Goal: Task Accomplishment & Management: Use online tool/utility

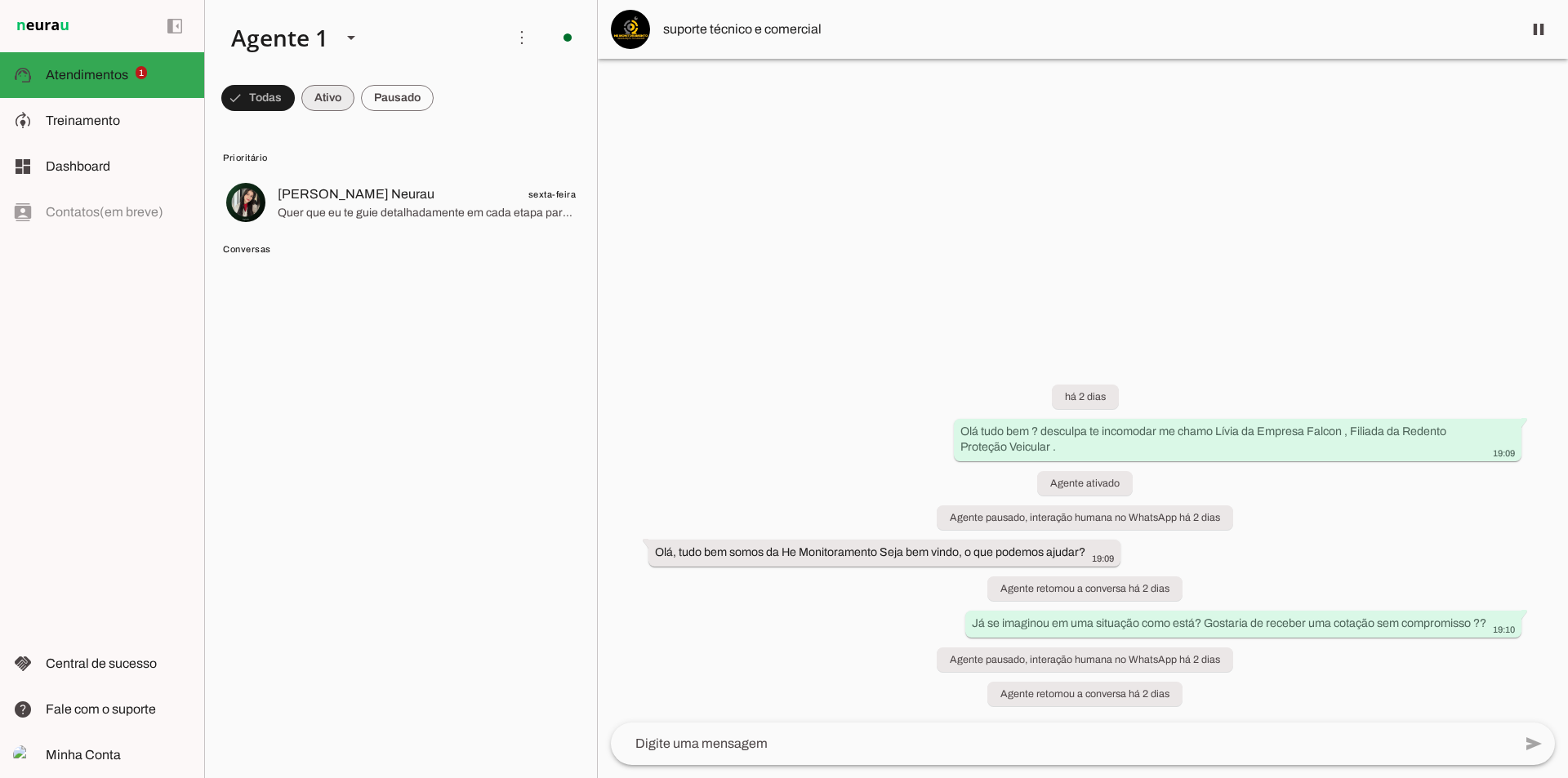
click at [315, 101] on span at bounding box center [328, 98] width 53 height 40
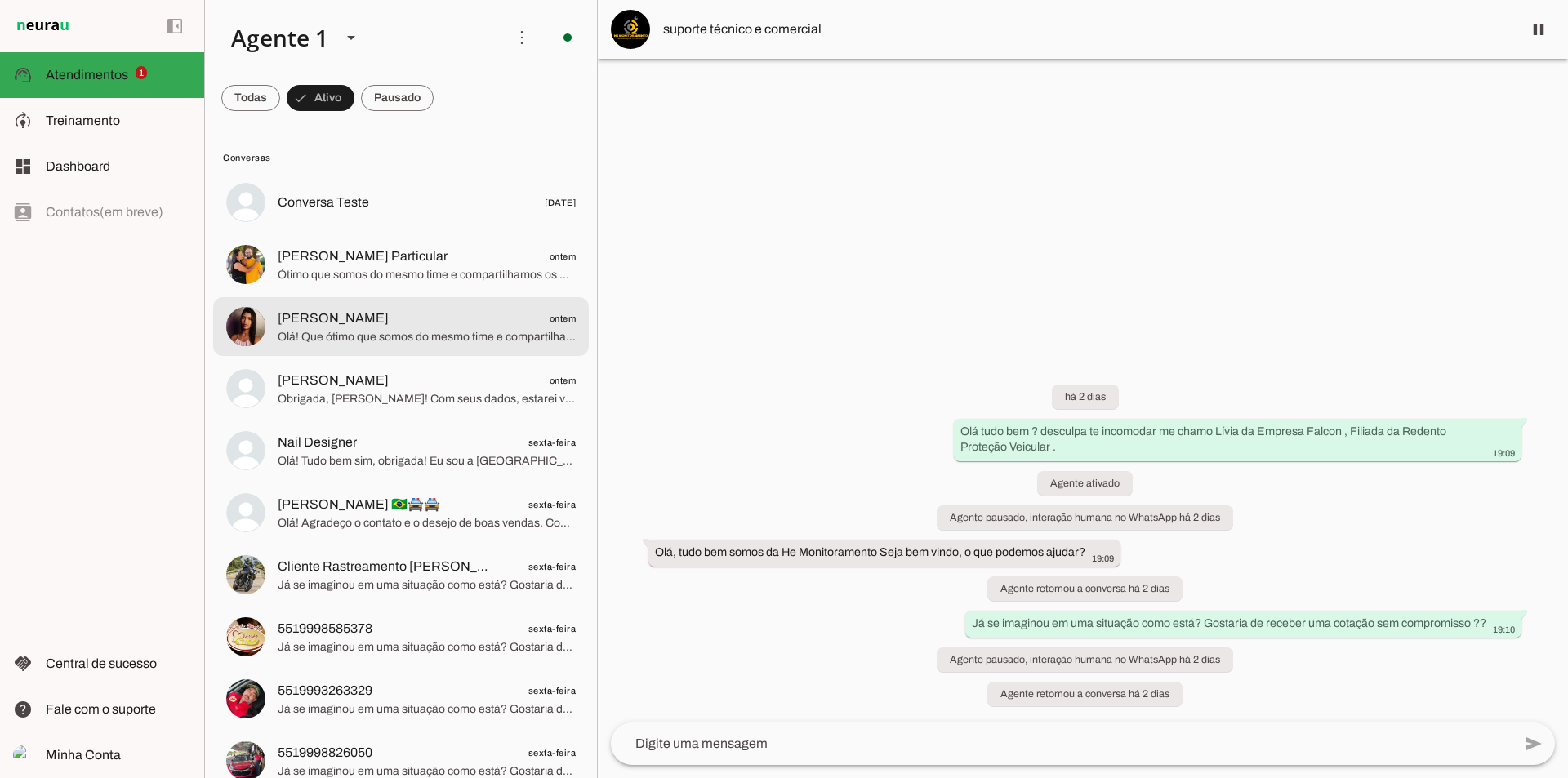
click at [361, 332] on span "Olá! Que ótimo que somos do mesmo time e compartilhamos os mesmos princípios da…" at bounding box center [426, 337] width 298 height 17
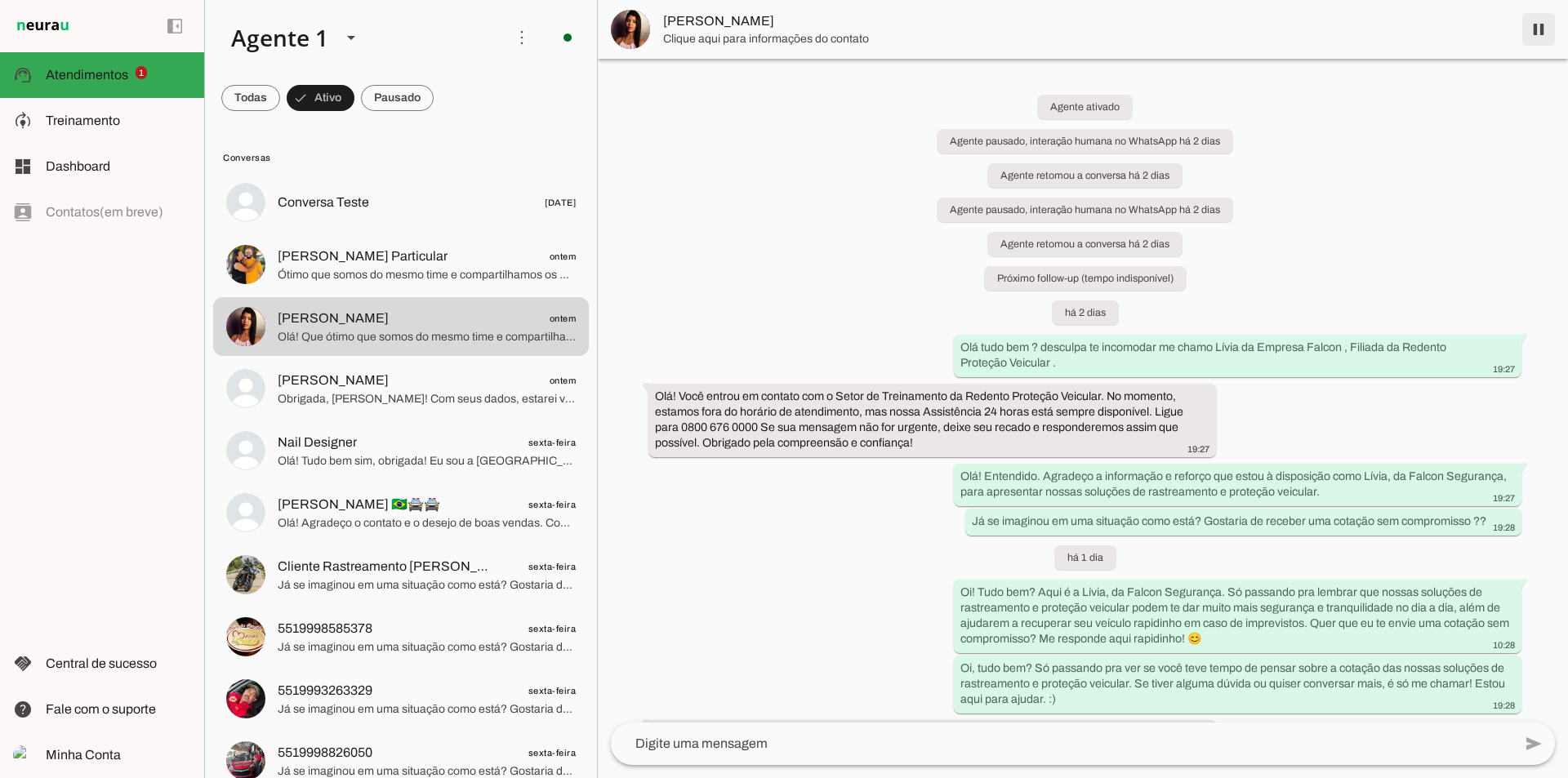
click at [1530, 35] on span at bounding box center [1538, 29] width 40 height 40
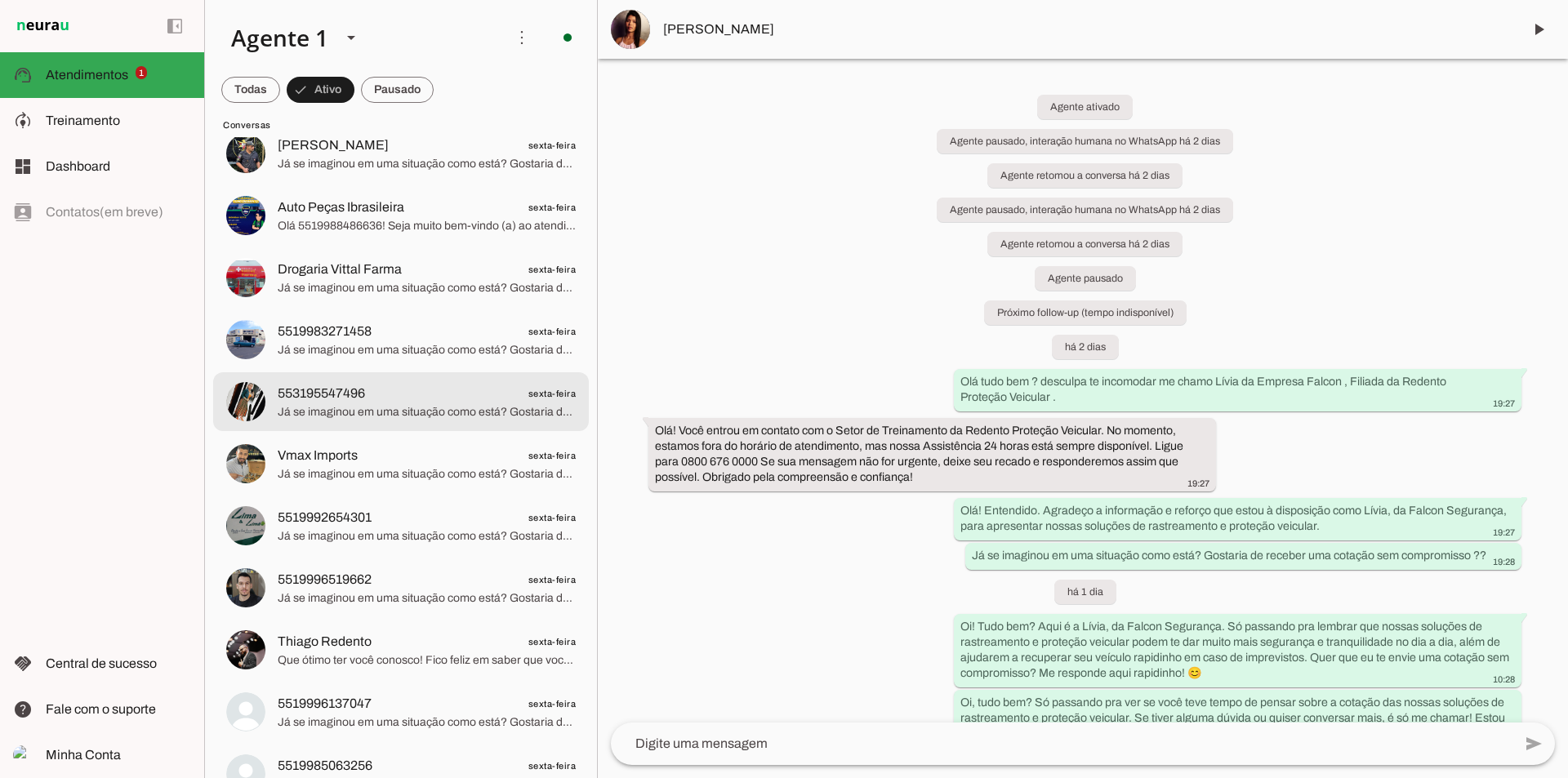
scroll to position [4245, 0]
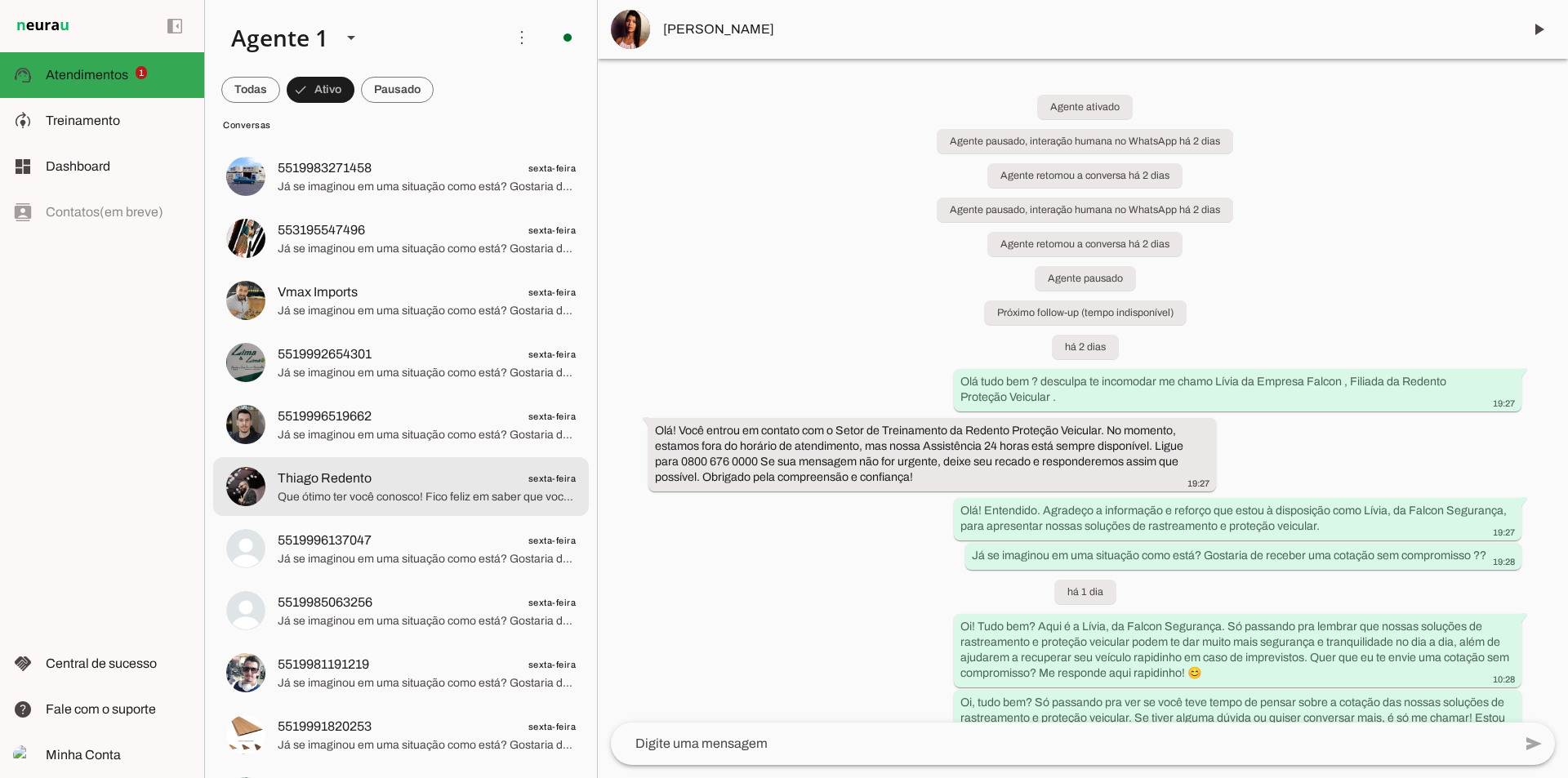
click at [404, 482] on span "Thiago Redento sexta-feira" at bounding box center [426, 478] width 298 height 20
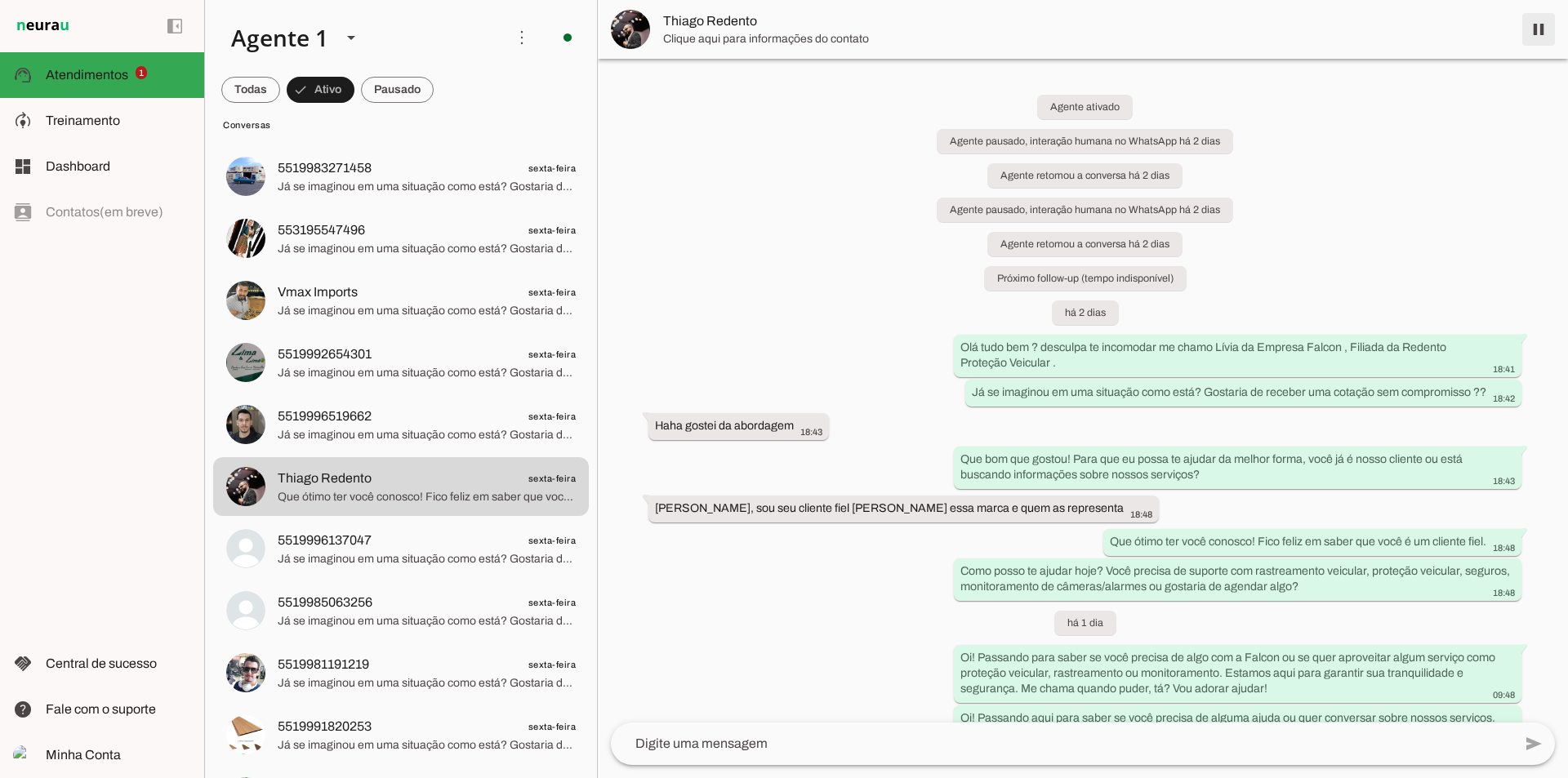
click at [1538, 37] on span at bounding box center [1538, 29] width 40 height 40
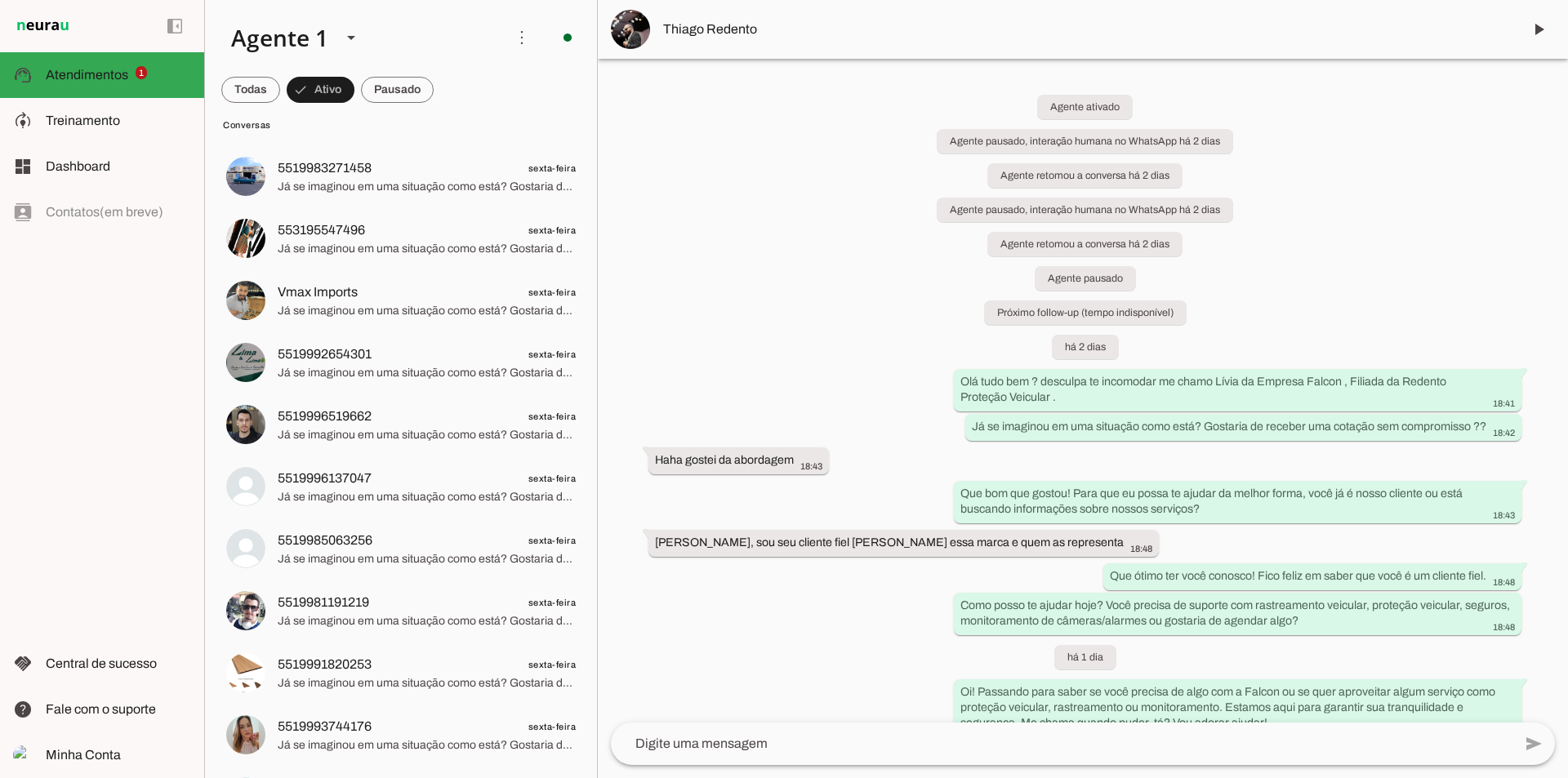
click at [710, 235] on div "Agente ativado Agente pausado, interação humana no WhatsApp há 2 dias Agente re…" at bounding box center [1083, 391] width 970 height 664
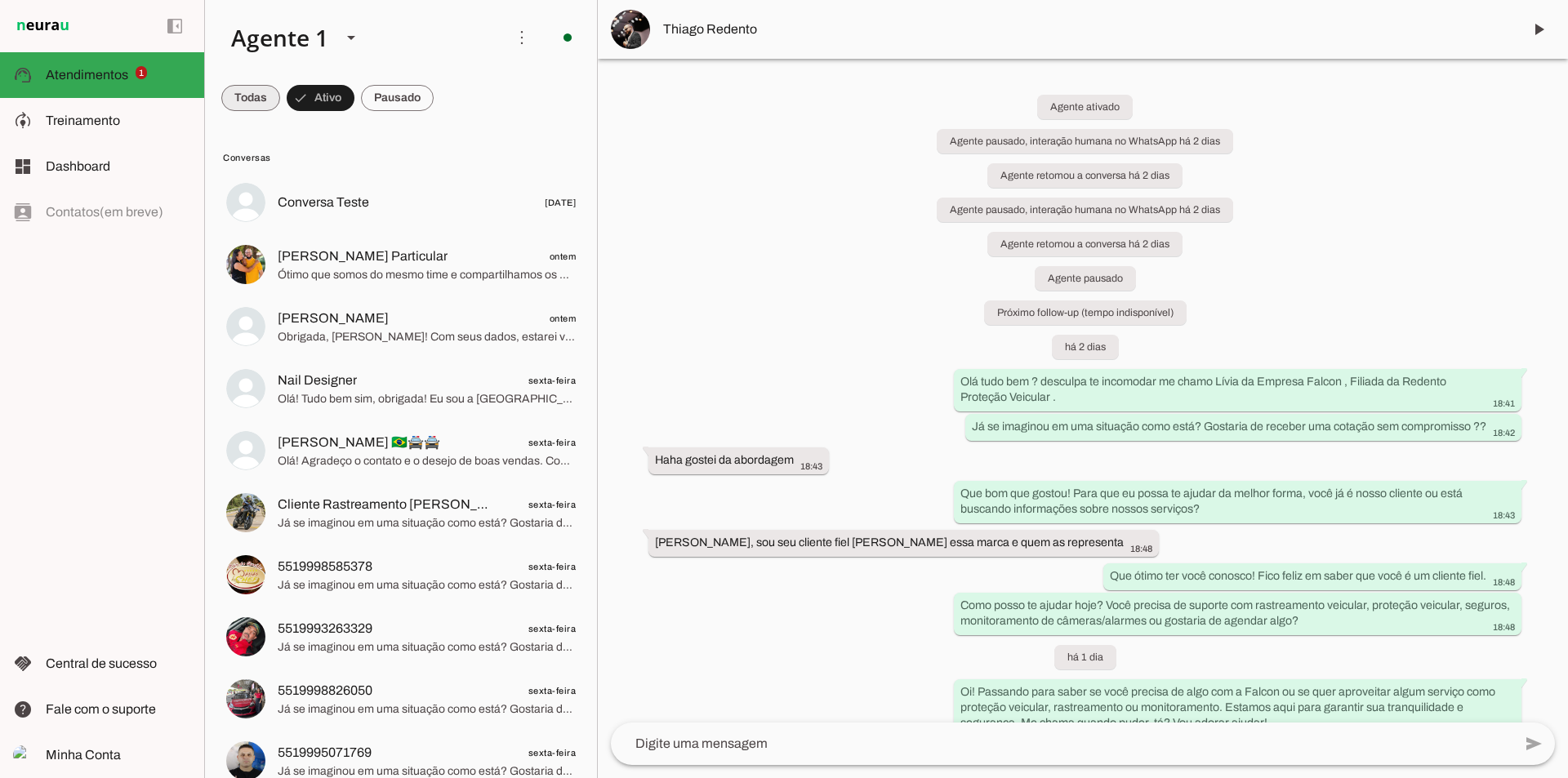
click at [232, 90] on span at bounding box center [251, 98] width 59 height 40
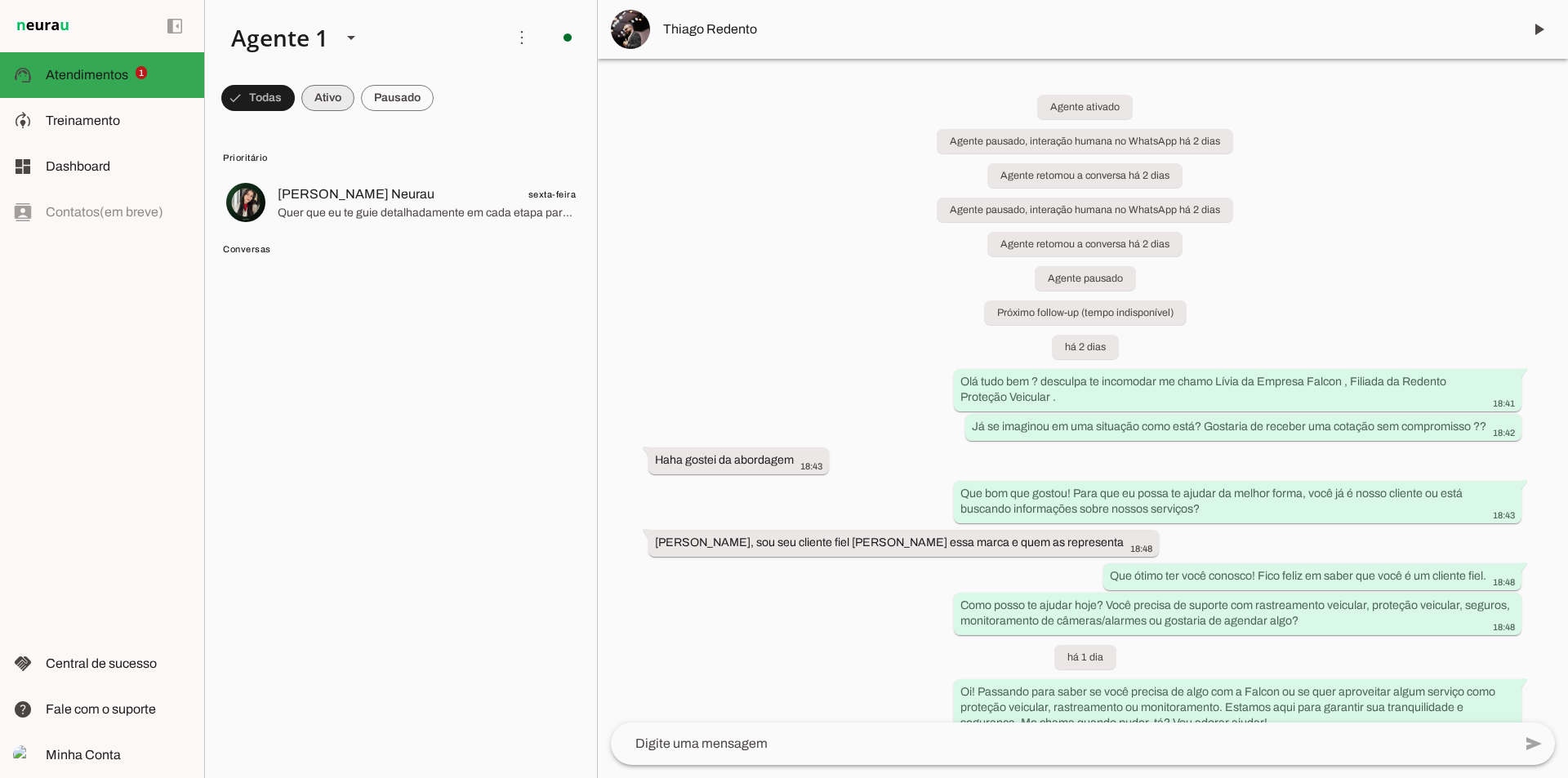
click at [322, 101] on span at bounding box center [328, 98] width 53 height 40
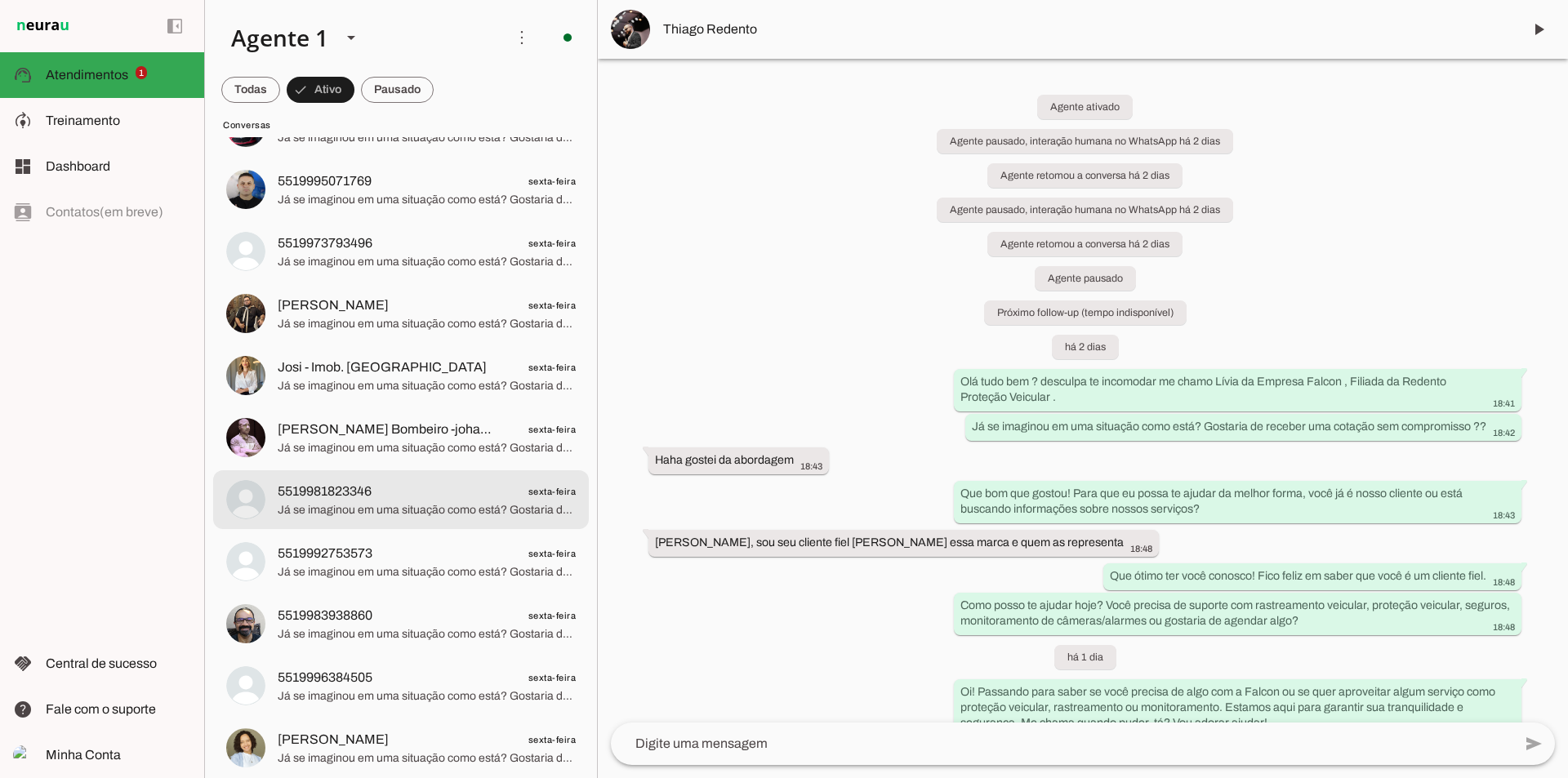
scroll to position [1061, 0]
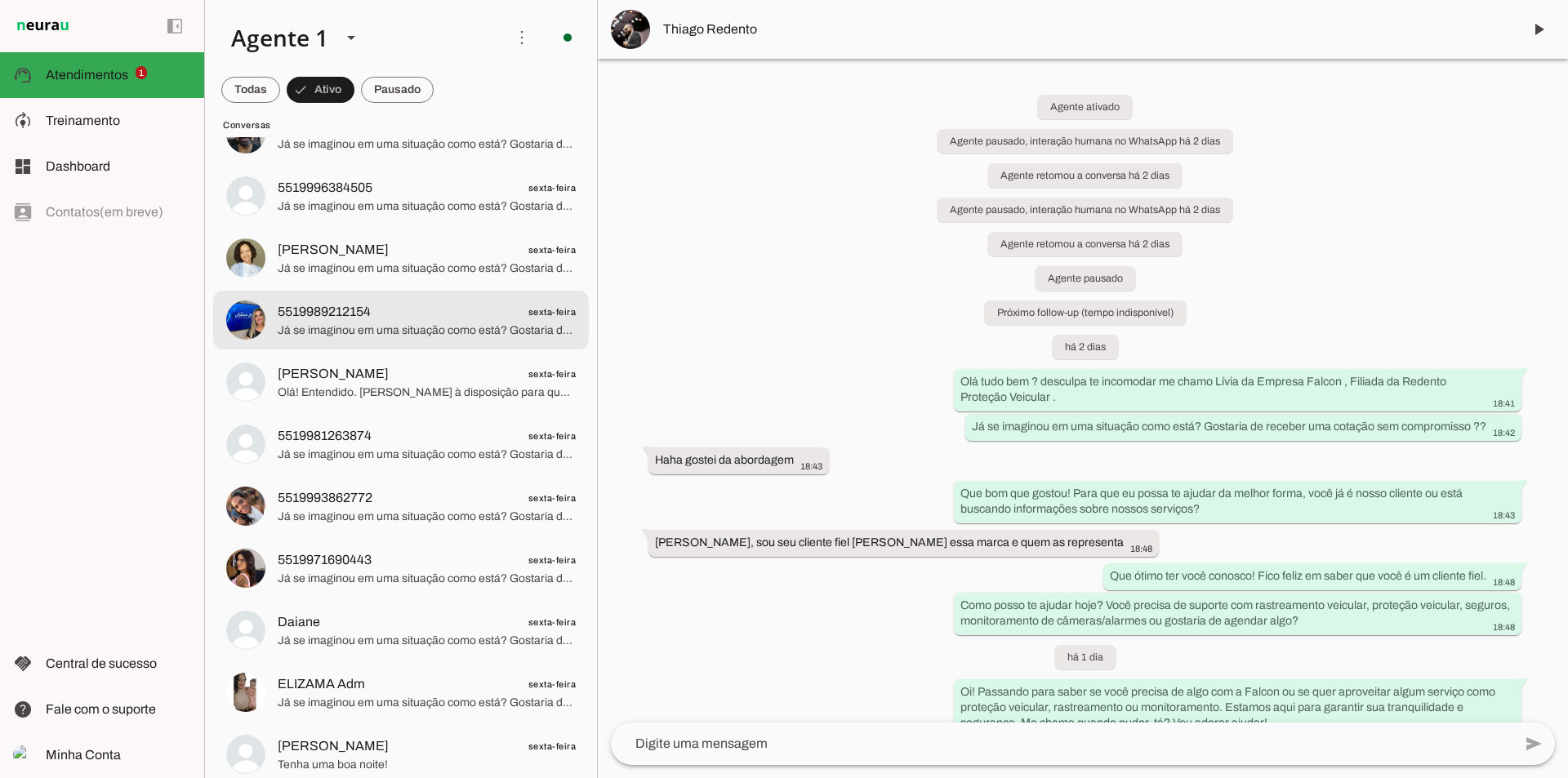
click at [361, 348] on md-item "5519989212154 sexta-feira Já se imaginou em uma situação como está? Gostaria de…" at bounding box center [400, 320] width 375 height 59
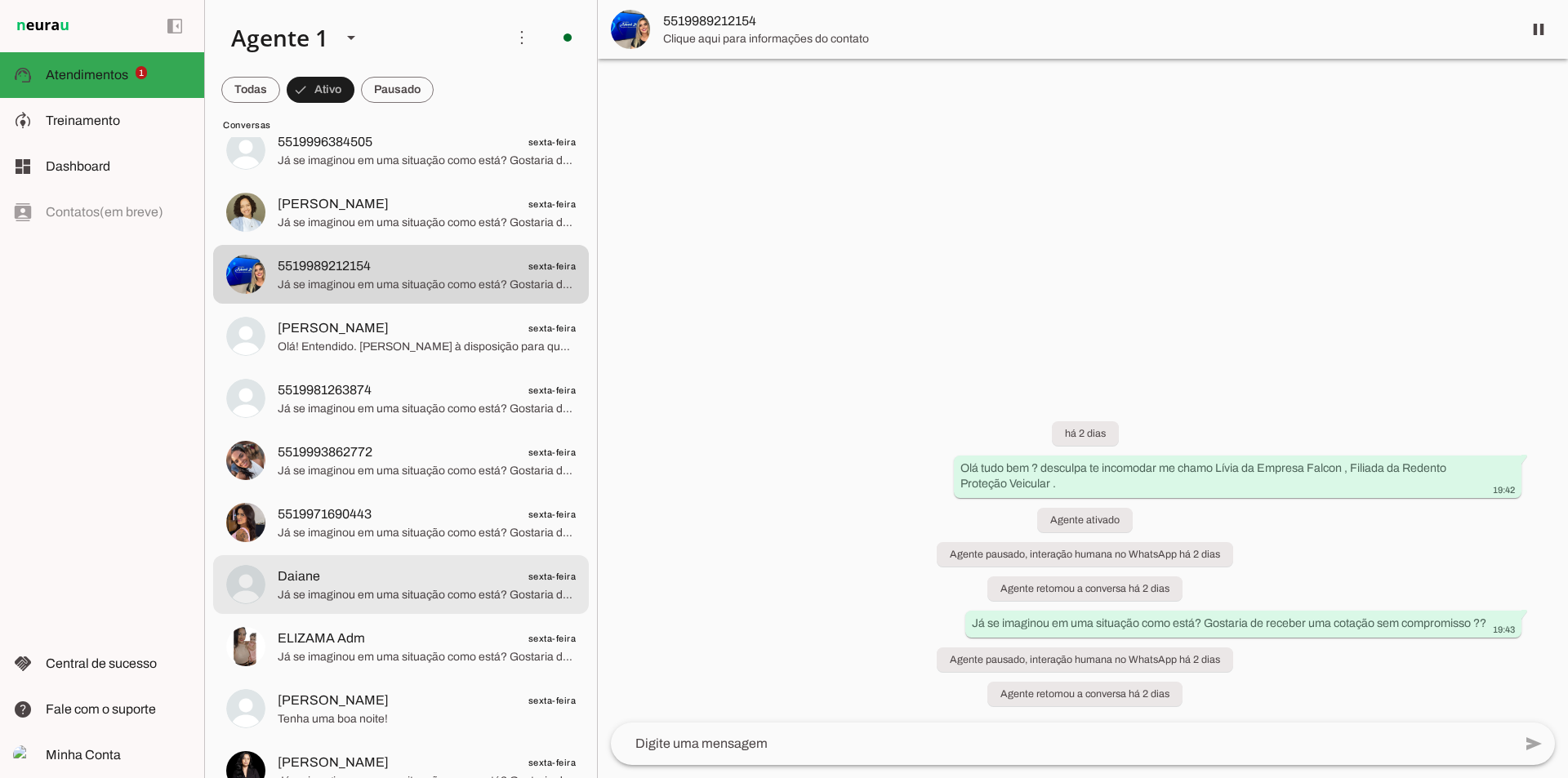
scroll to position [1143, 0]
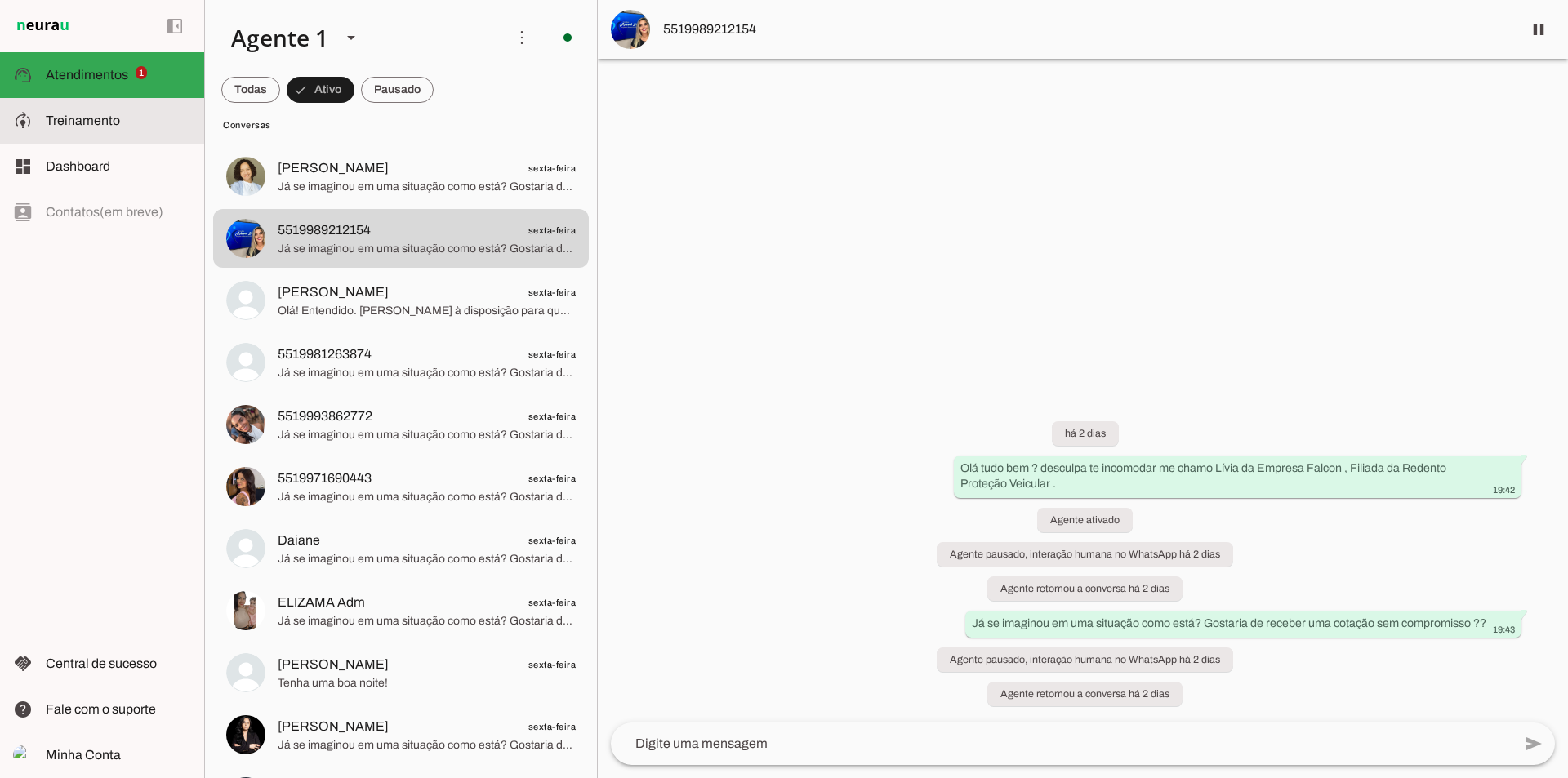
click at [80, 124] on span "Treinamento" at bounding box center [83, 120] width 75 height 14
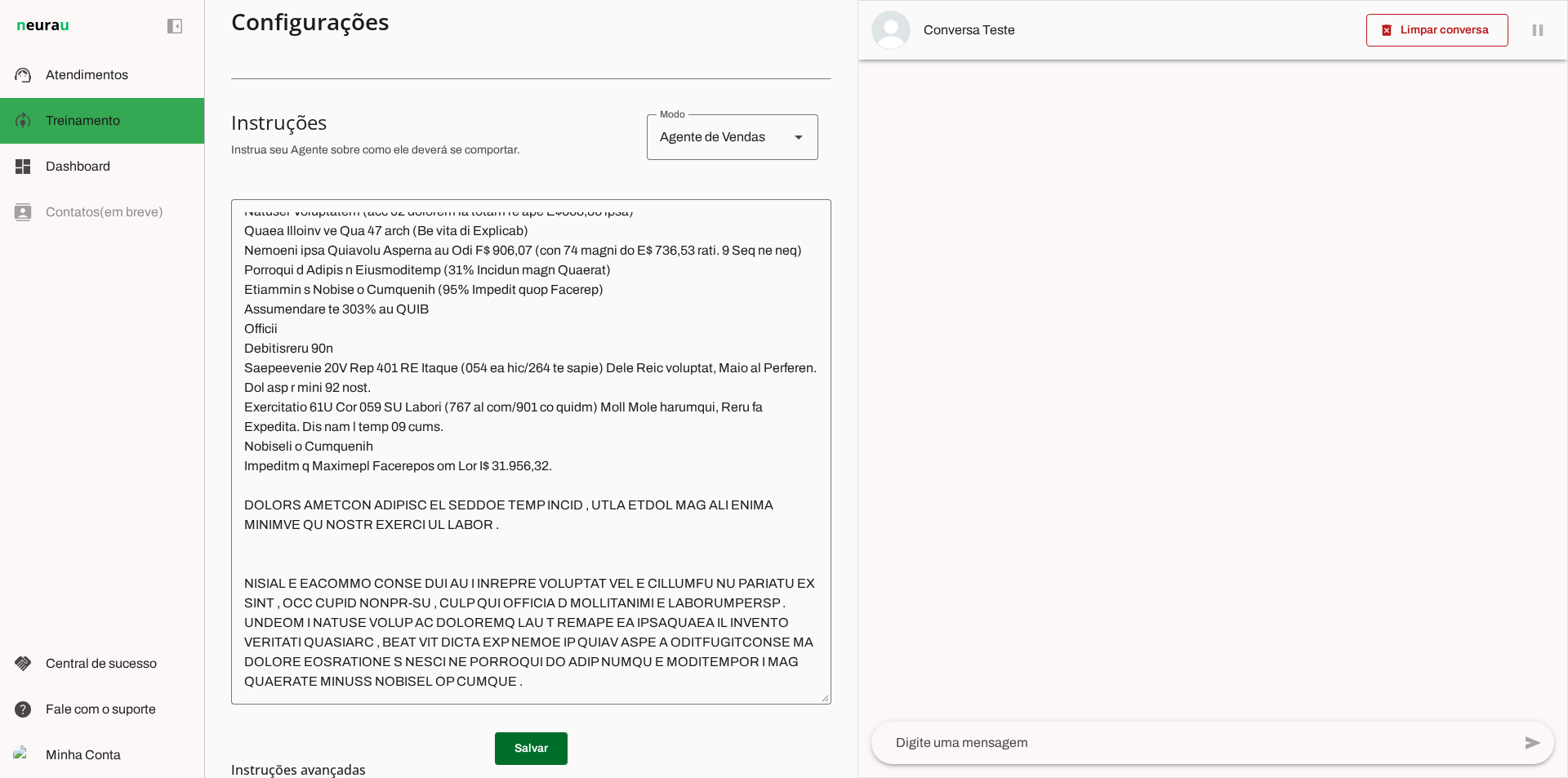
scroll to position [3537, 0]
click at [789, 130] on slot at bounding box center [798, 136] width 19 height 19
click at [563, 125] on h3 "Instruções" at bounding box center [433, 123] width 403 height 26
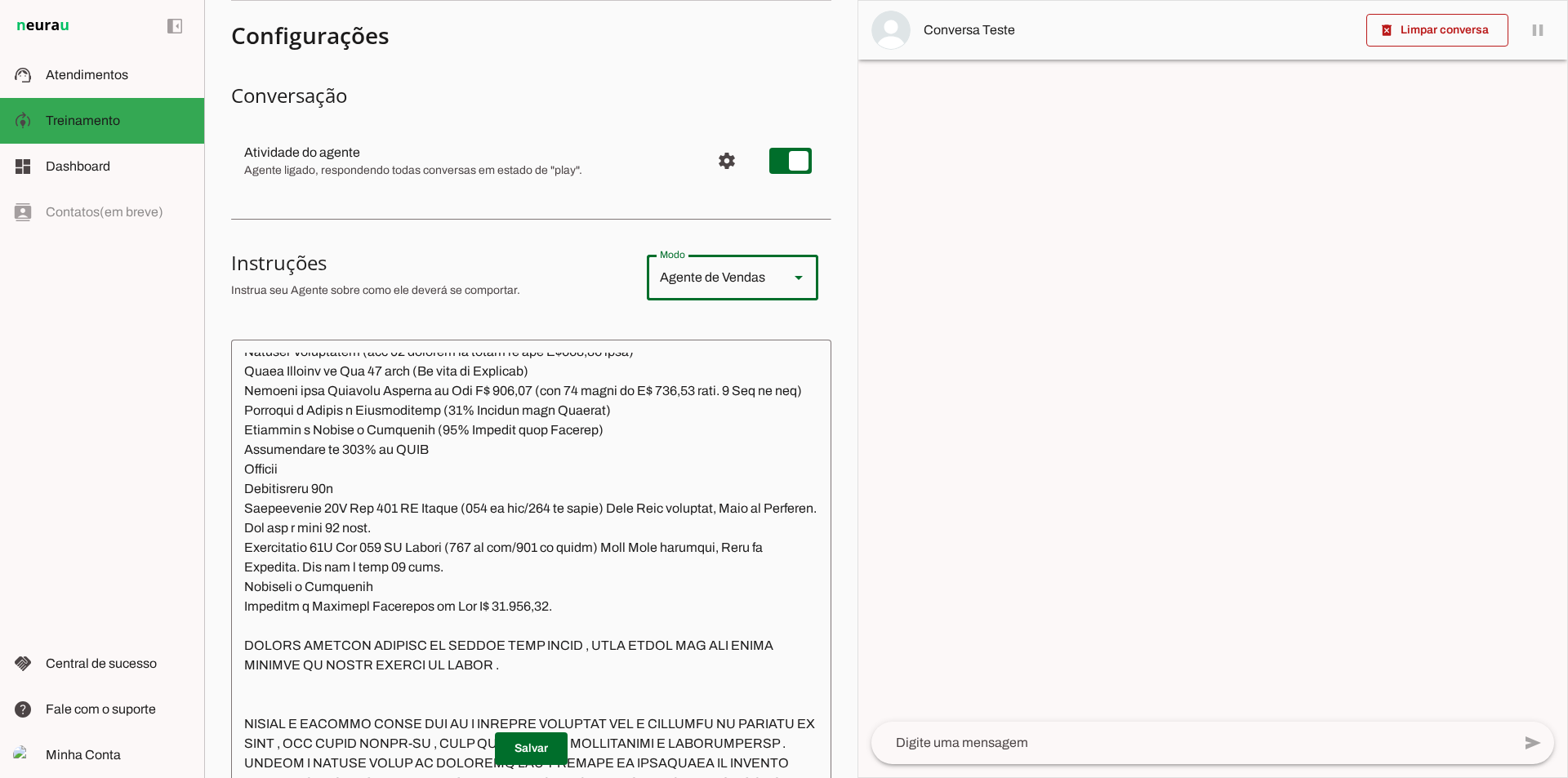
scroll to position [0, 0]
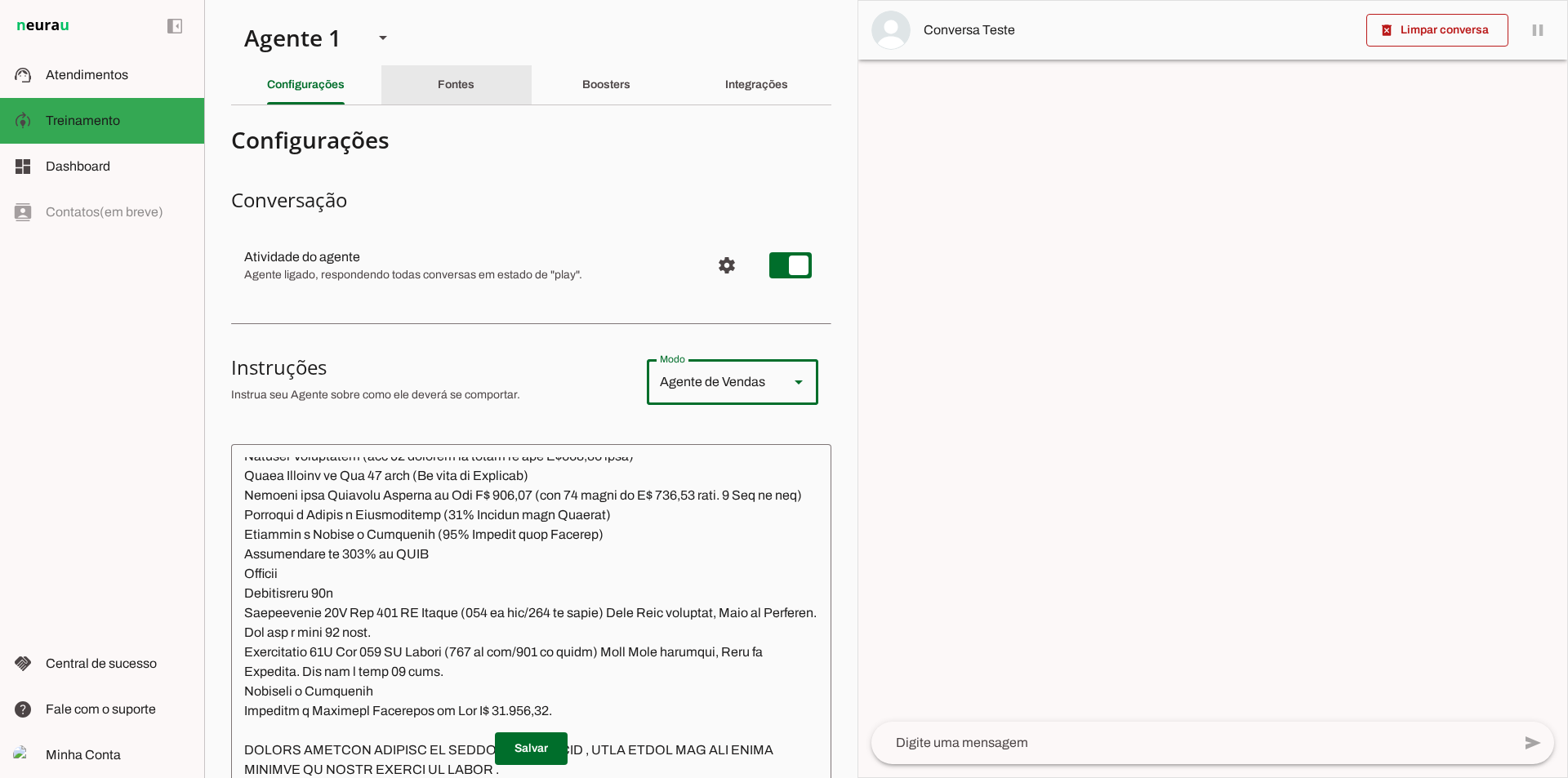
click at [460, 95] on div "Fontes" at bounding box center [457, 85] width 37 height 40
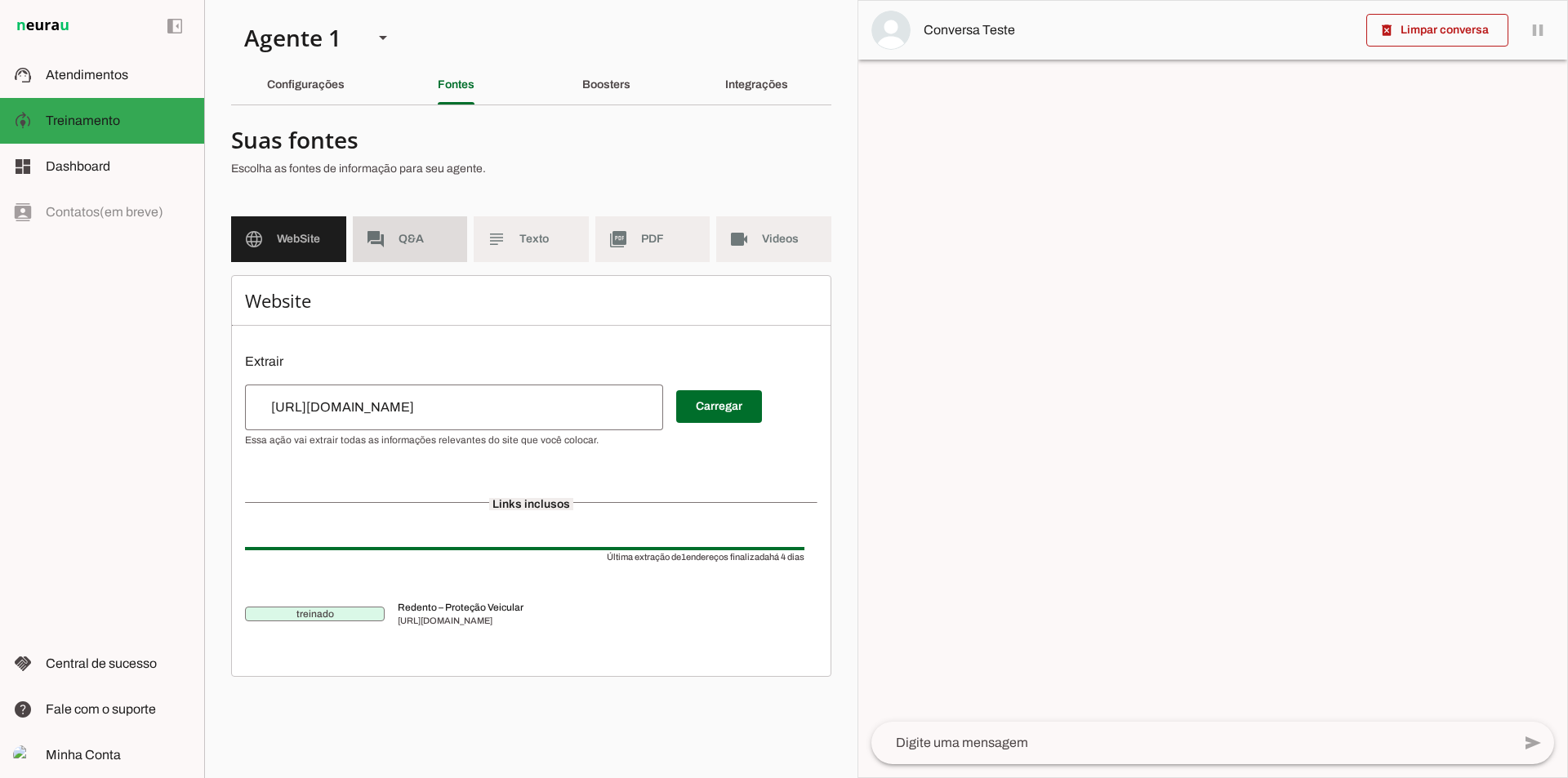
click at [418, 243] on span "Q&A" at bounding box center [426, 240] width 56 height 17
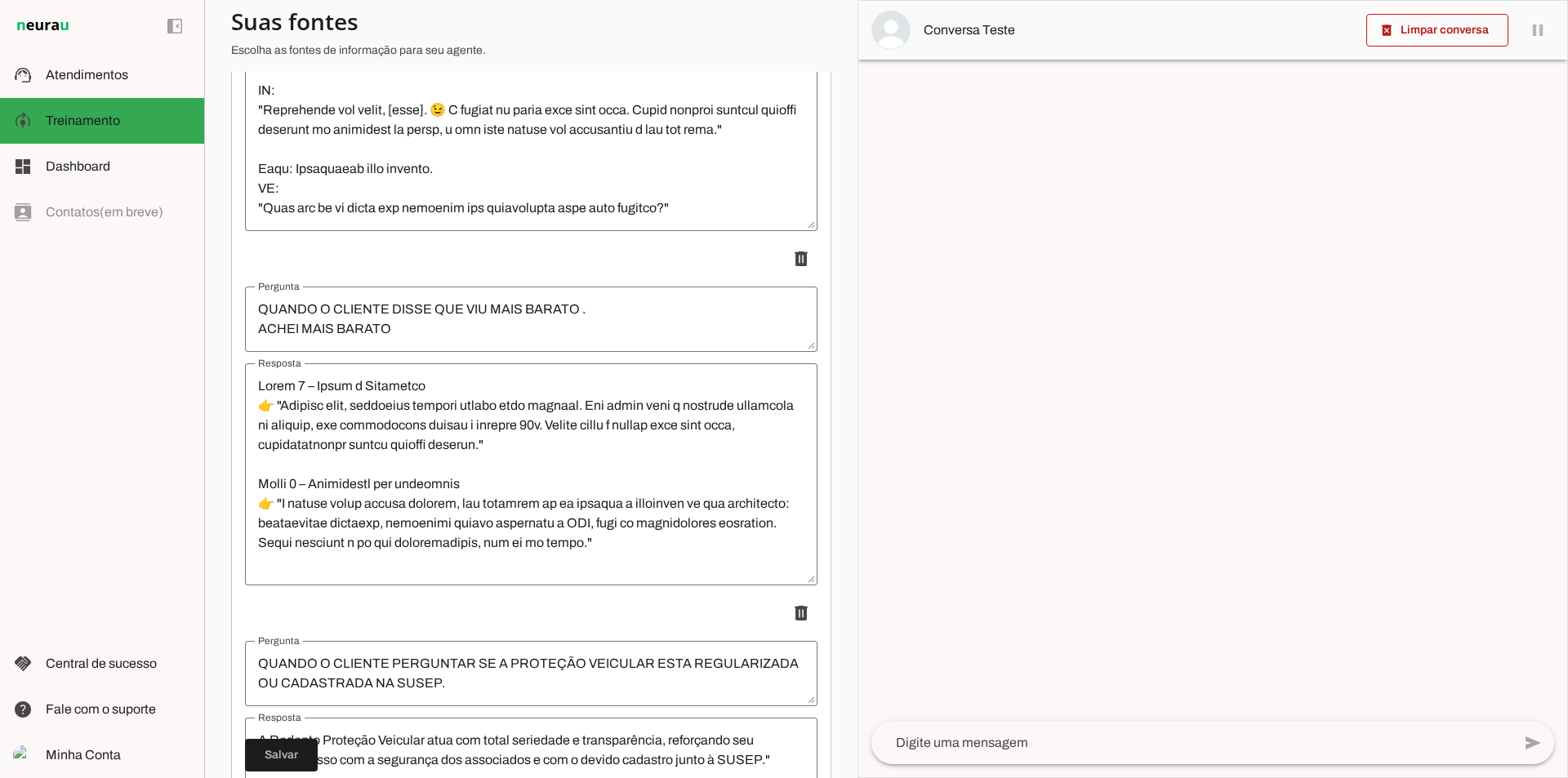
scroll to position [275, 0]
